Goal: Task Accomplishment & Management: Complete application form

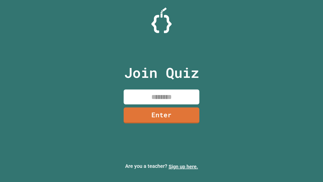
click at [183, 166] on link "Sign up here." at bounding box center [184, 166] width 30 height 6
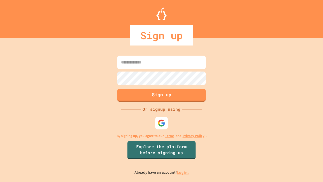
click at [183, 172] on link "Log in." at bounding box center [183, 172] width 12 height 5
